Goal: Task Accomplishment & Management: Complete application form

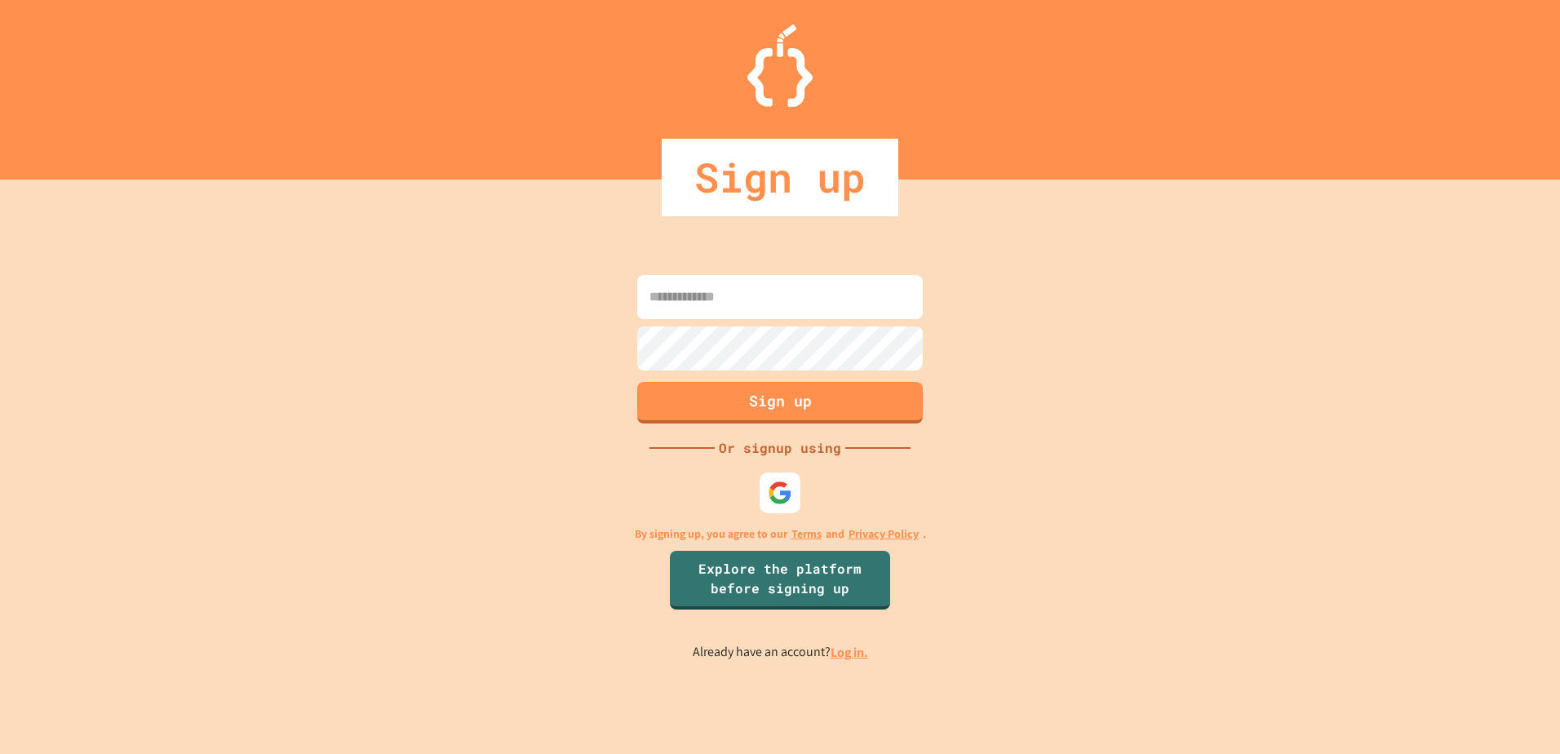
click at [808, 291] on input at bounding box center [779, 297] width 285 height 44
type input "**********"
